Goal: Find specific page/section: Find specific page/section

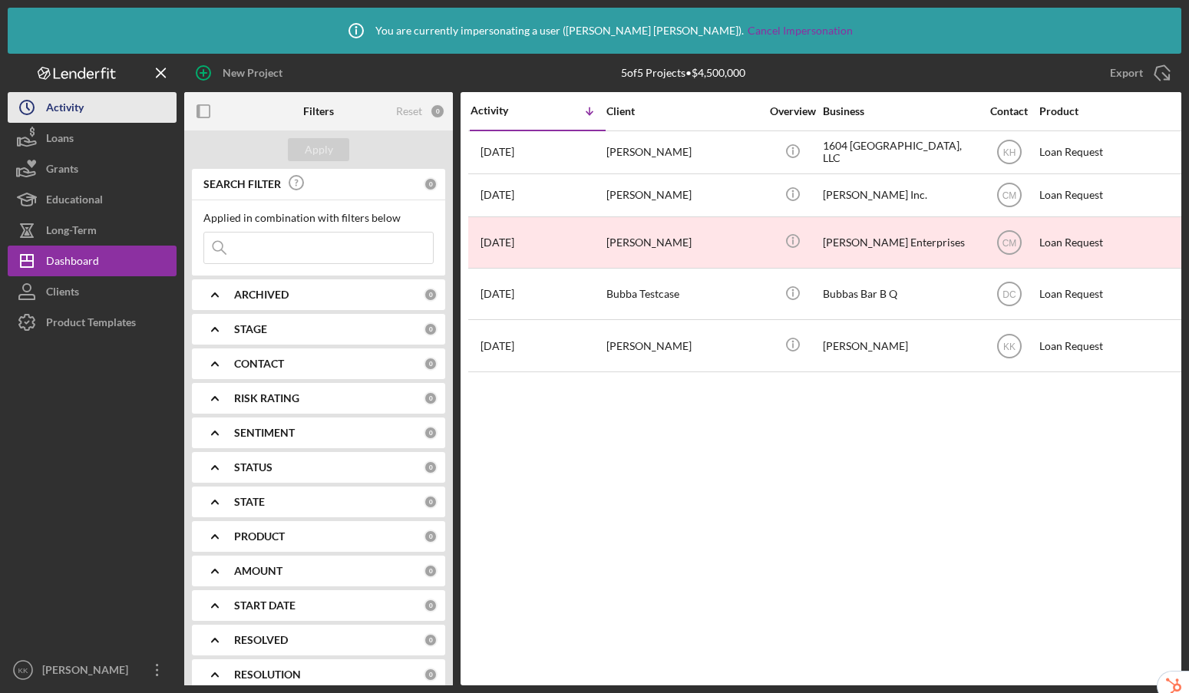
click at [84, 116] on div "Activity" at bounding box center [65, 109] width 38 height 35
